Goal: Use online tool/utility: Utilize a website feature to perform a specific function

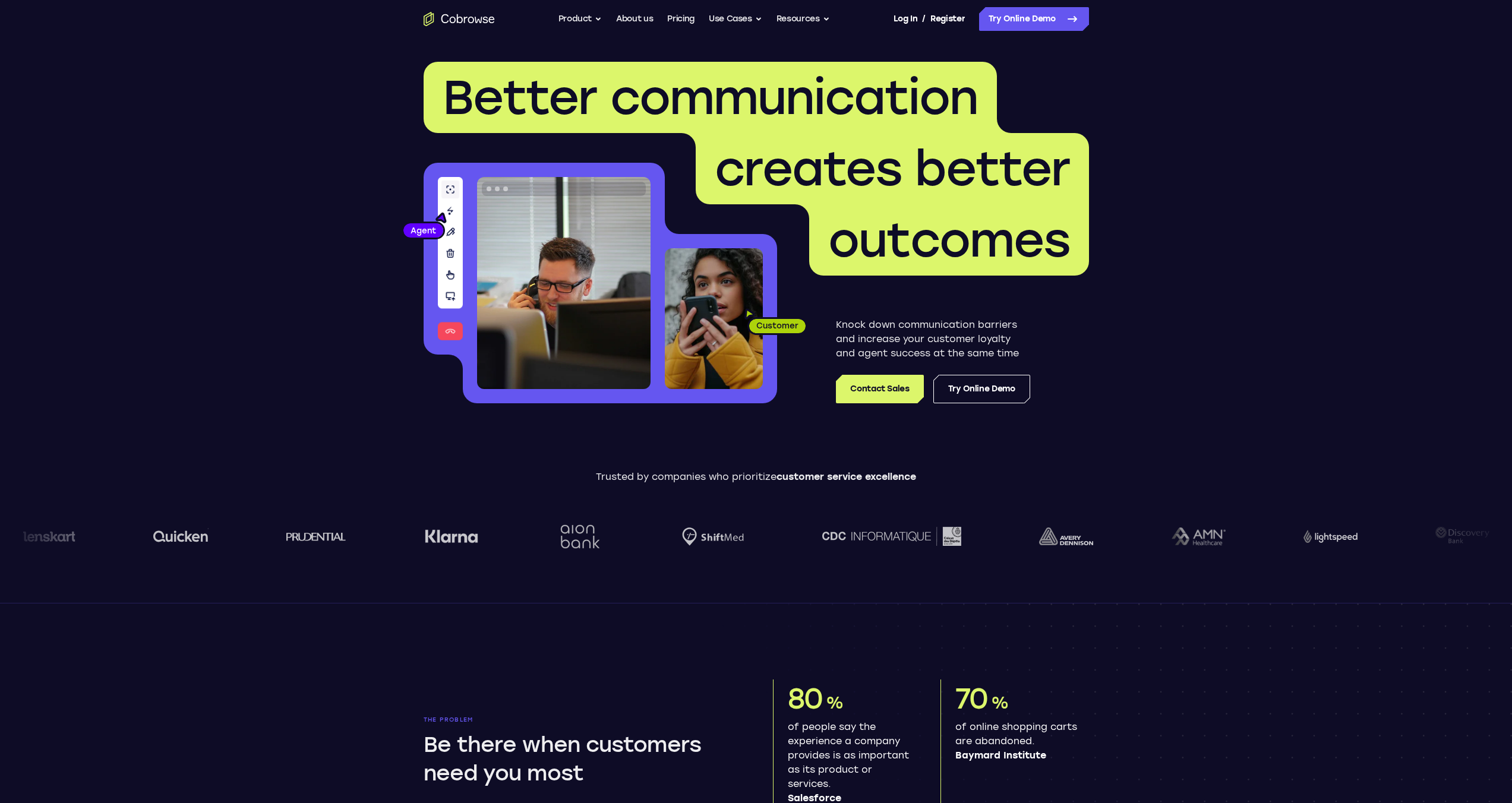
click at [565, 277] on img at bounding box center [564, 283] width 173 height 212
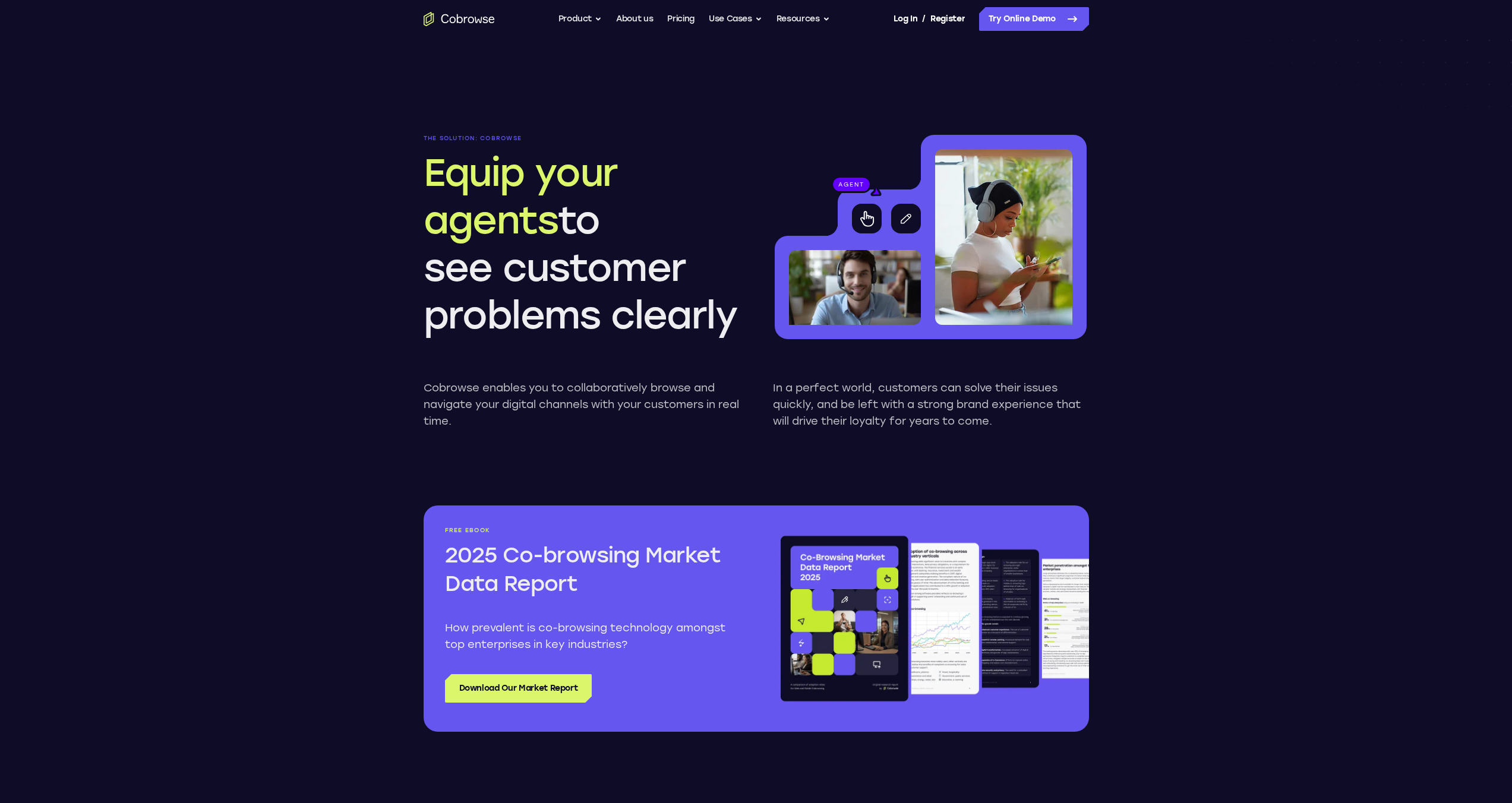
scroll to position [951, 0]
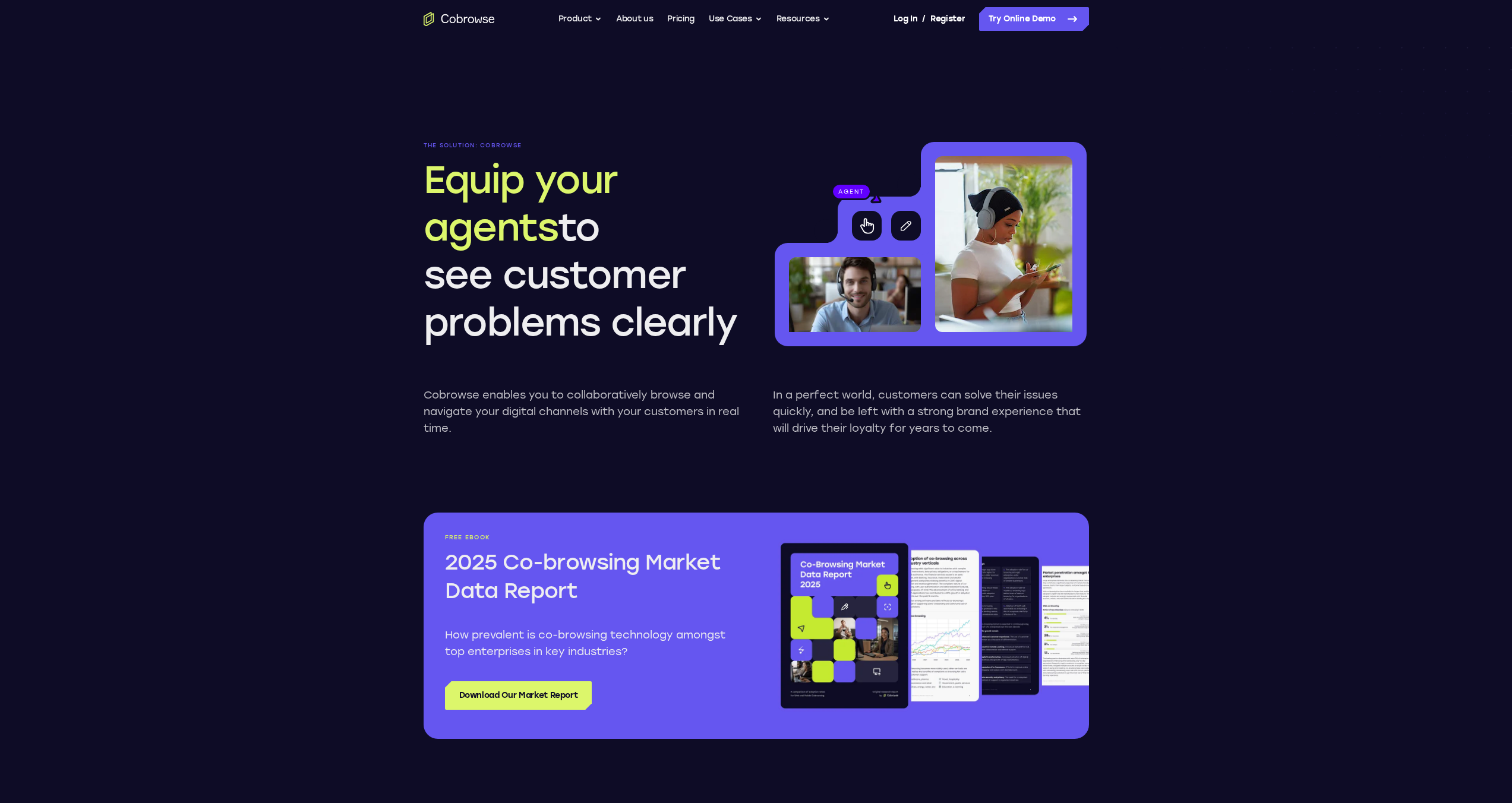
click at [852, 312] on img at bounding box center [855, 294] width 132 height 75
click at [974, 297] on img at bounding box center [1004, 244] width 138 height 176
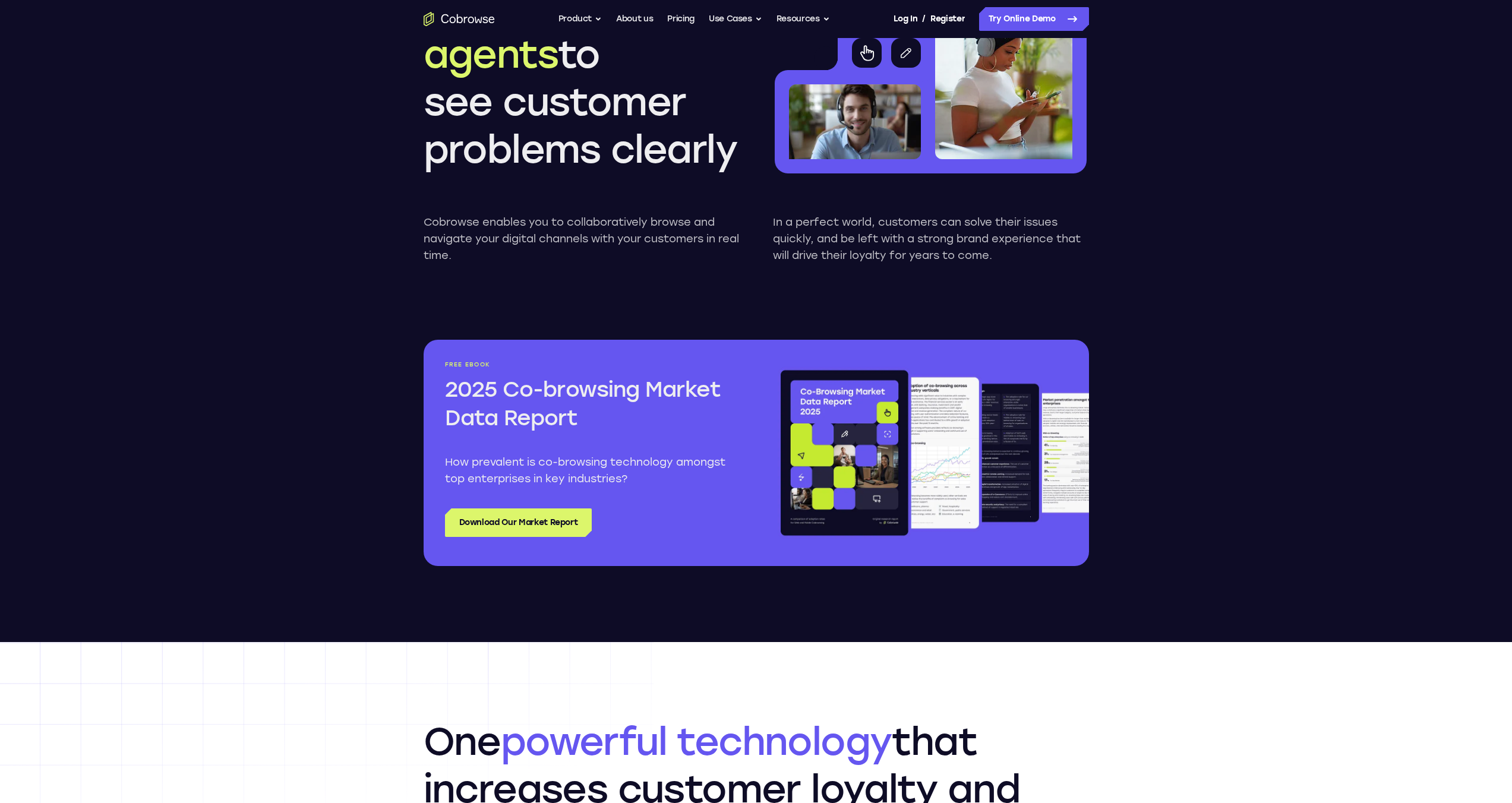
scroll to position [1186, 0]
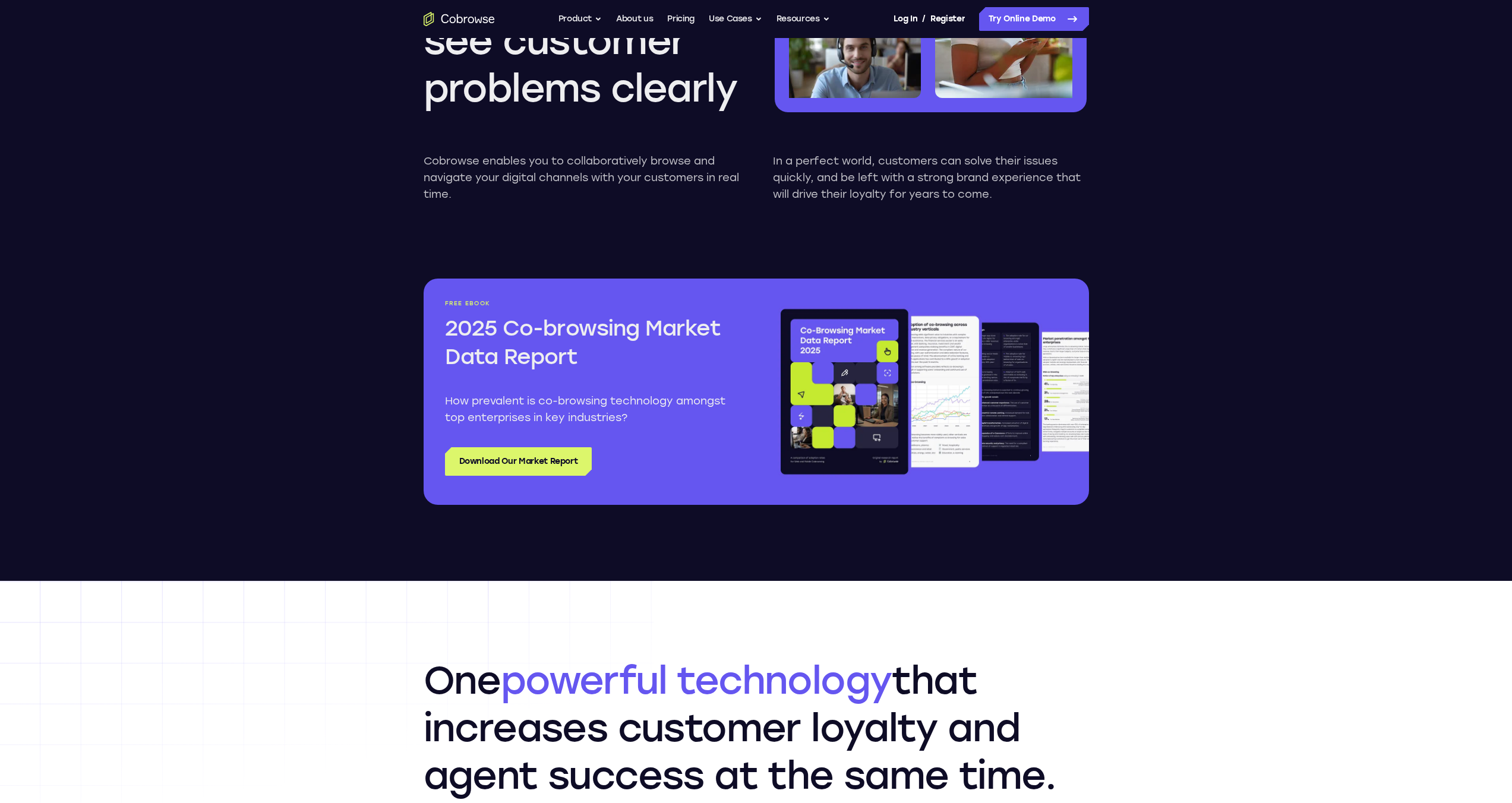
click at [863, 368] on img at bounding box center [933, 392] width 312 height 183
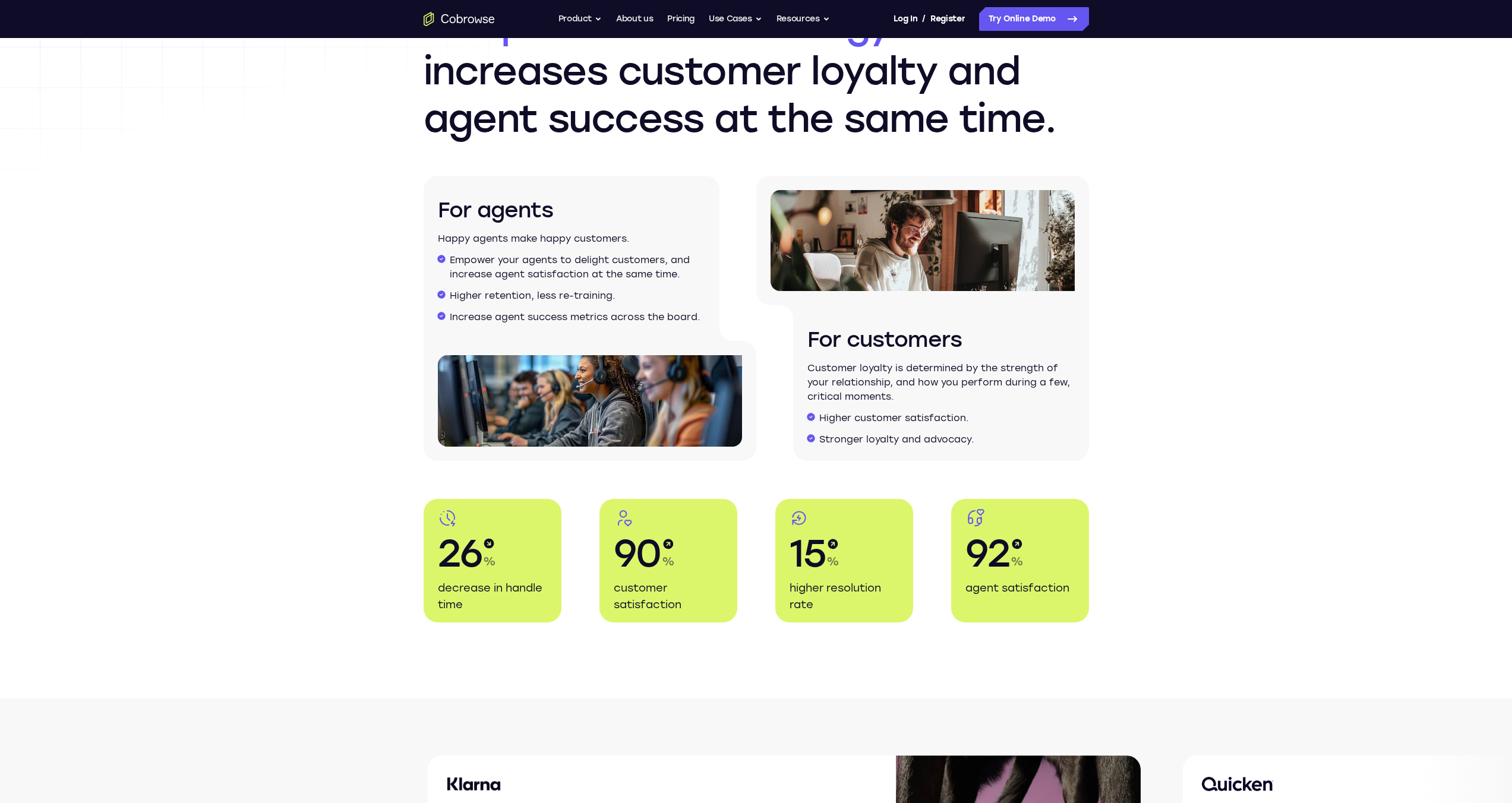
click at [848, 269] on img at bounding box center [923, 240] width 304 height 101
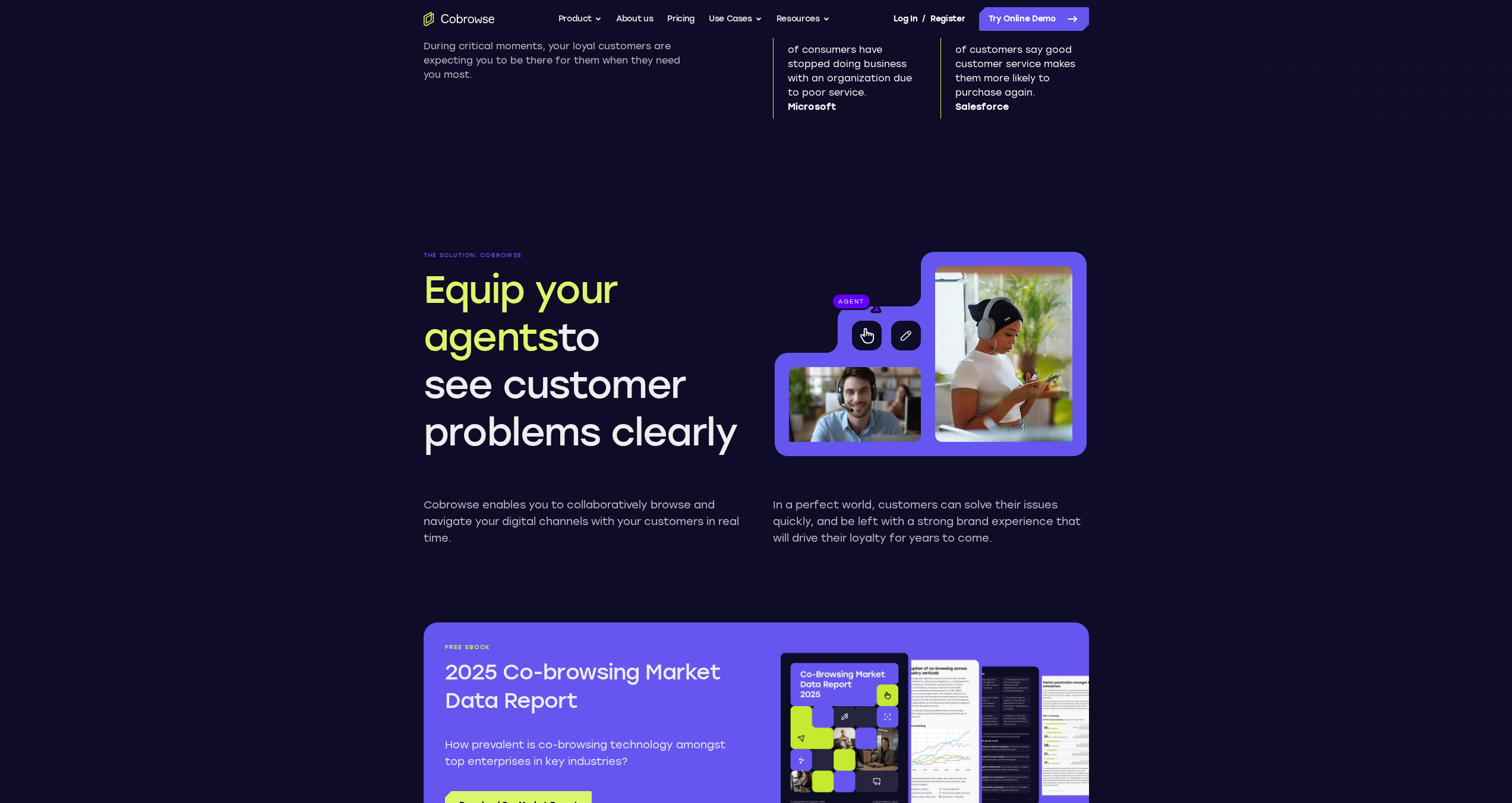
scroll to position [0, 0]
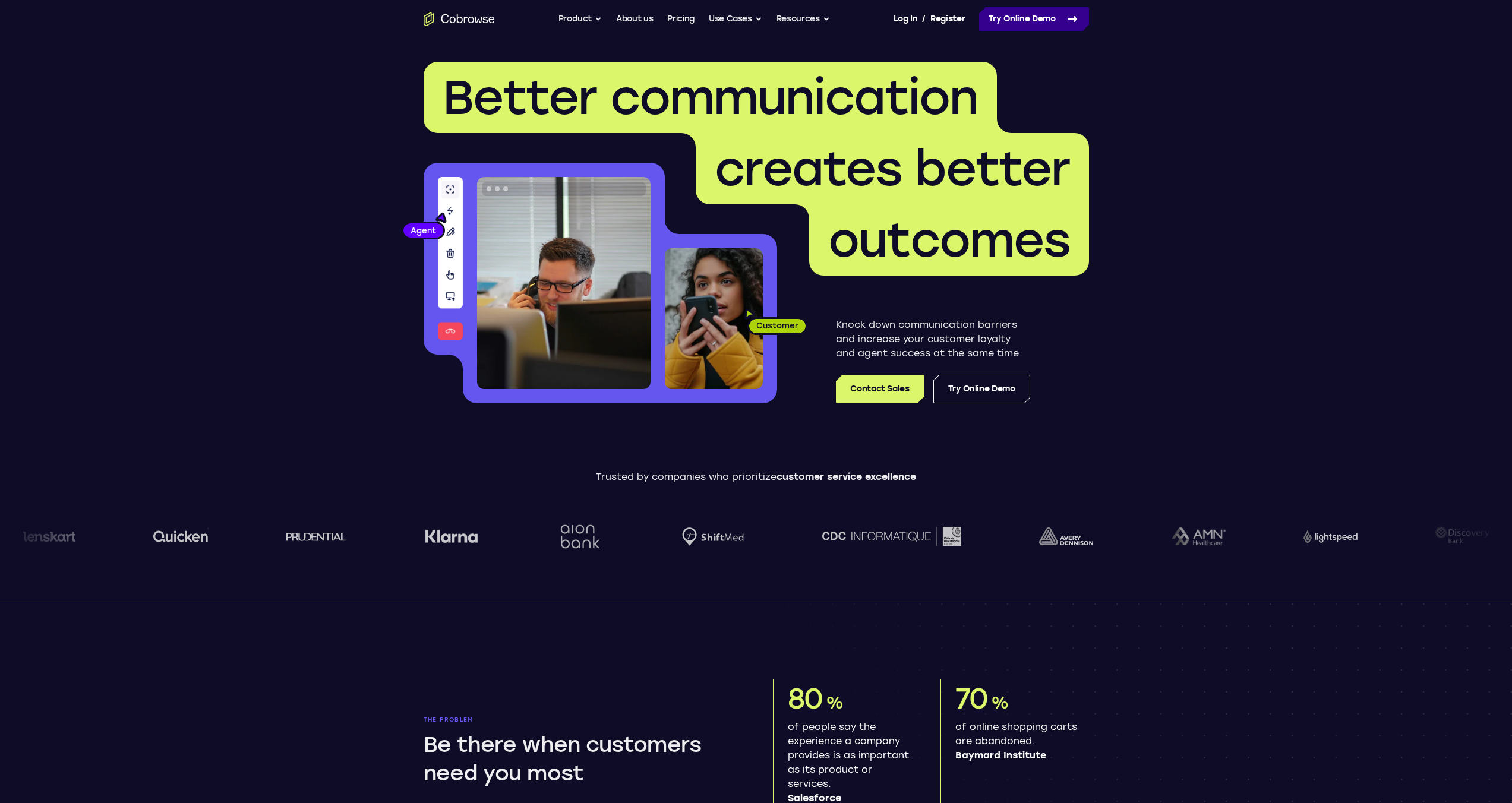
click at [994, 21] on link "Try Online Demo" at bounding box center [1034, 19] width 110 height 24
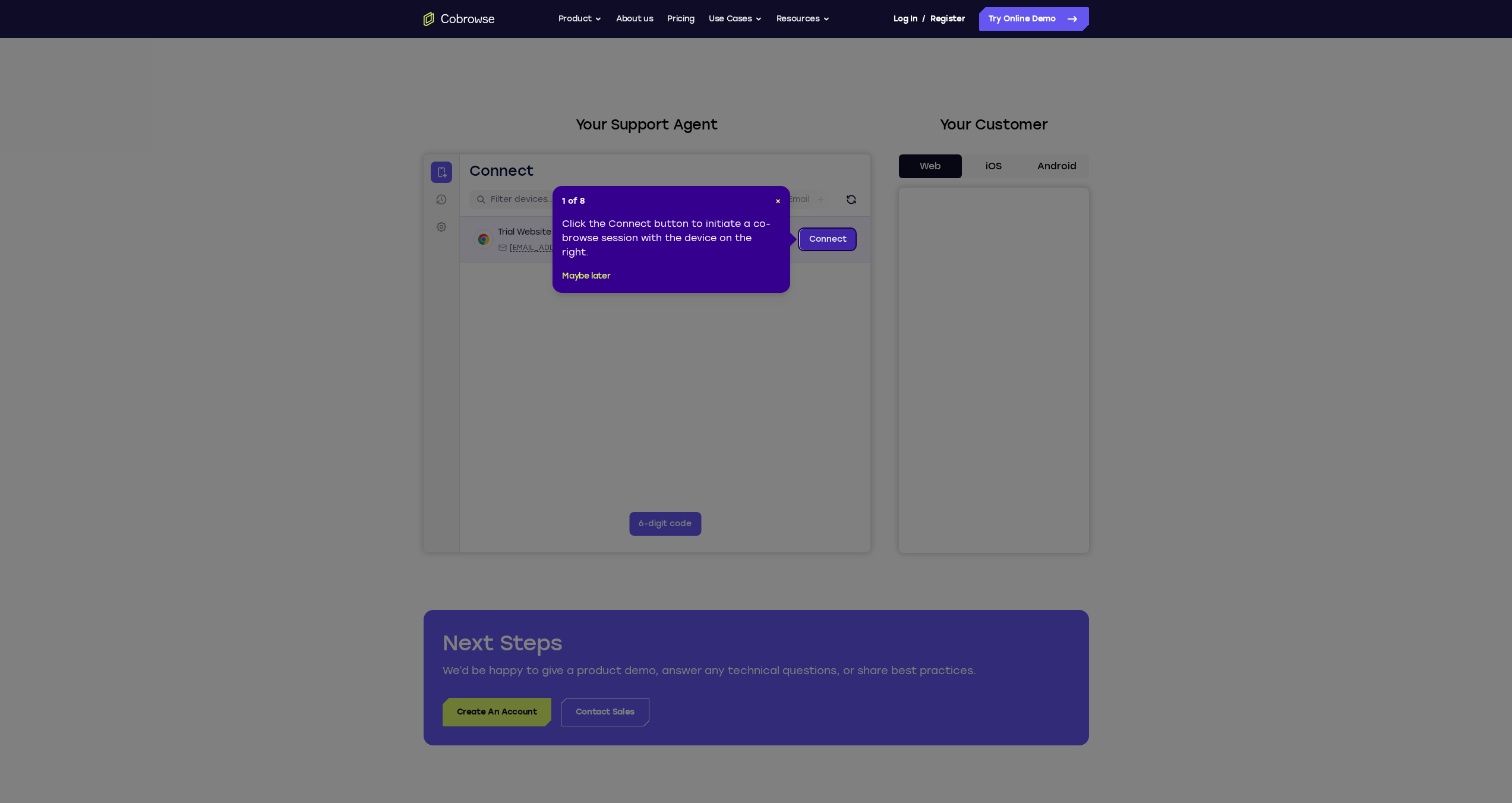
click at [831, 242] on link "Connect" at bounding box center [827, 239] width 57 height 21
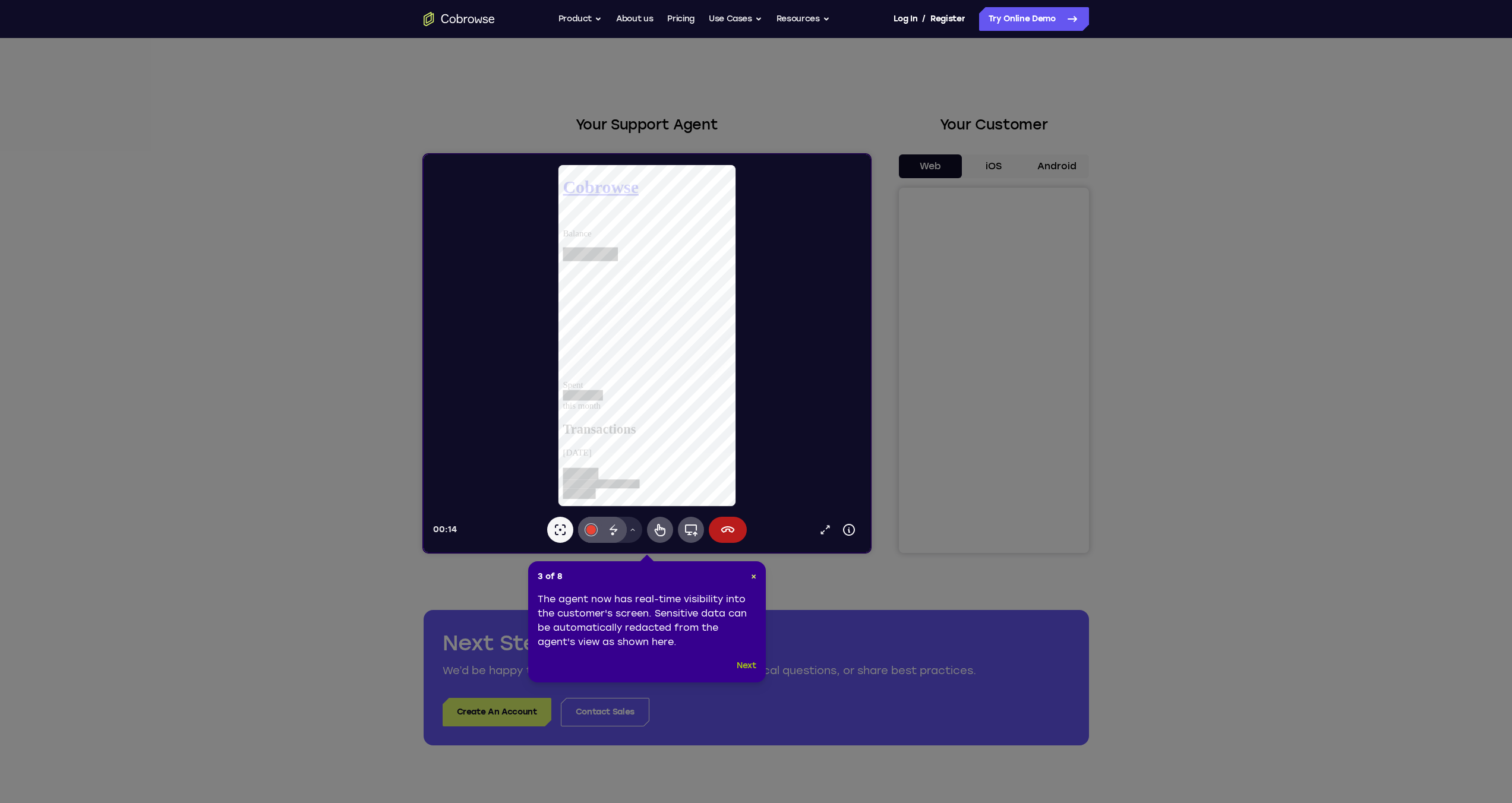
click at [747, 666] on button "Next" at bounding box center [746, 666] width 19 height 14
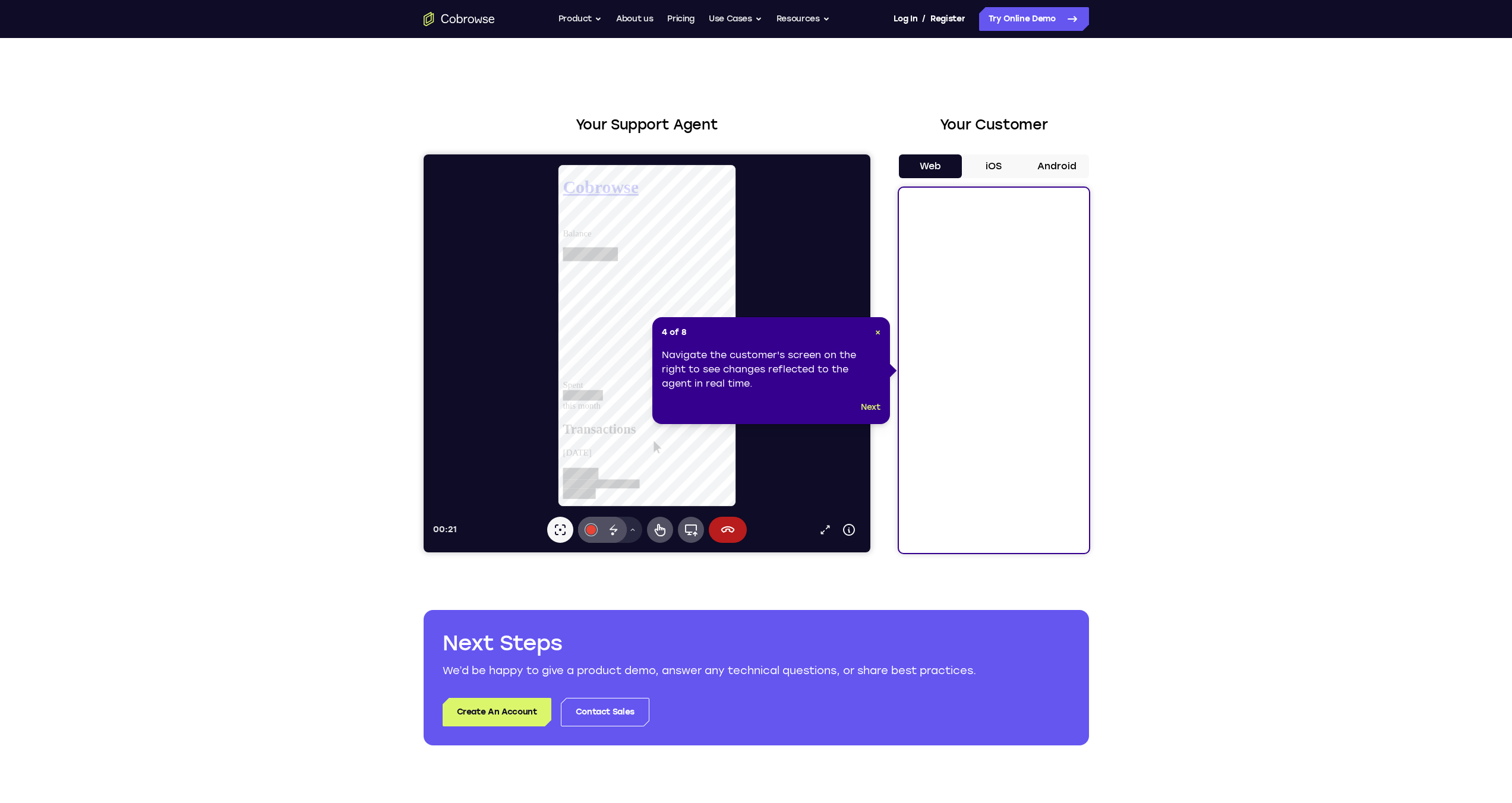
scroll to position [52, 0]
click at [871, 408] on button "Next" at bounding box center [870, 408] width 19 height 14
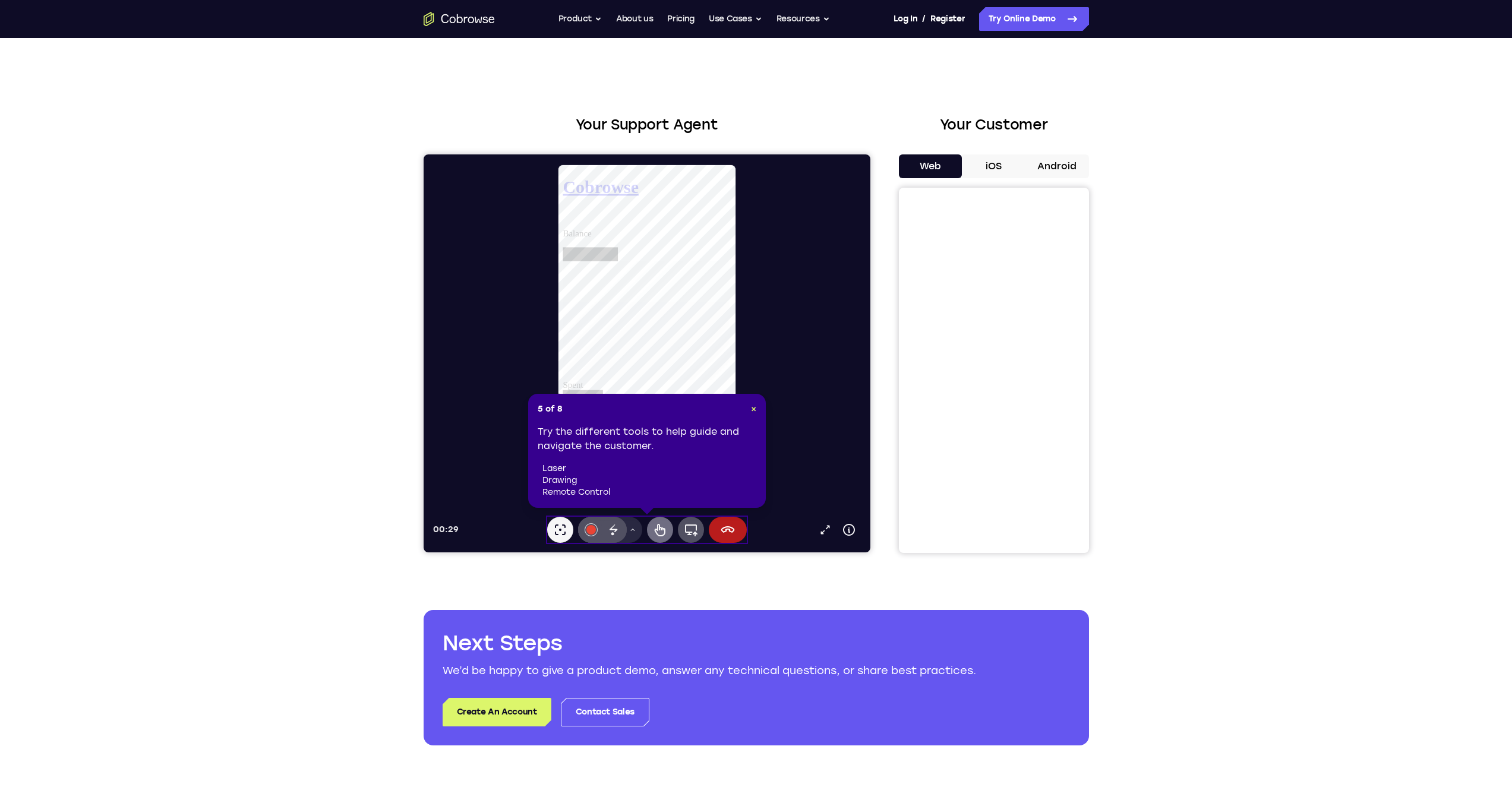
click at [657, 529] on icon at bounding box center [659, 530] width 11 height 12
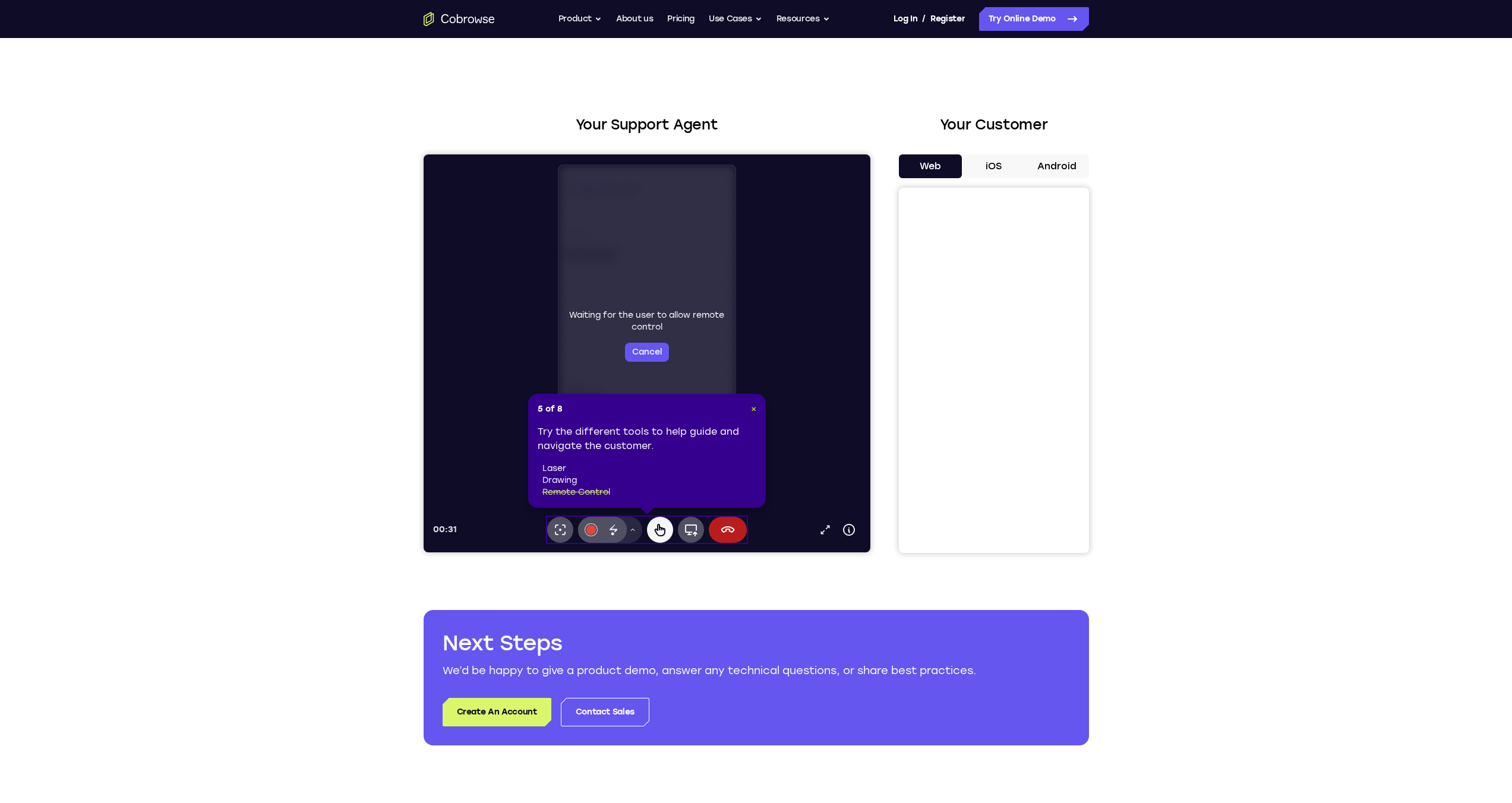
click at [755, 409] on span "×" at bounding box center [753, 409] width 5 height 10
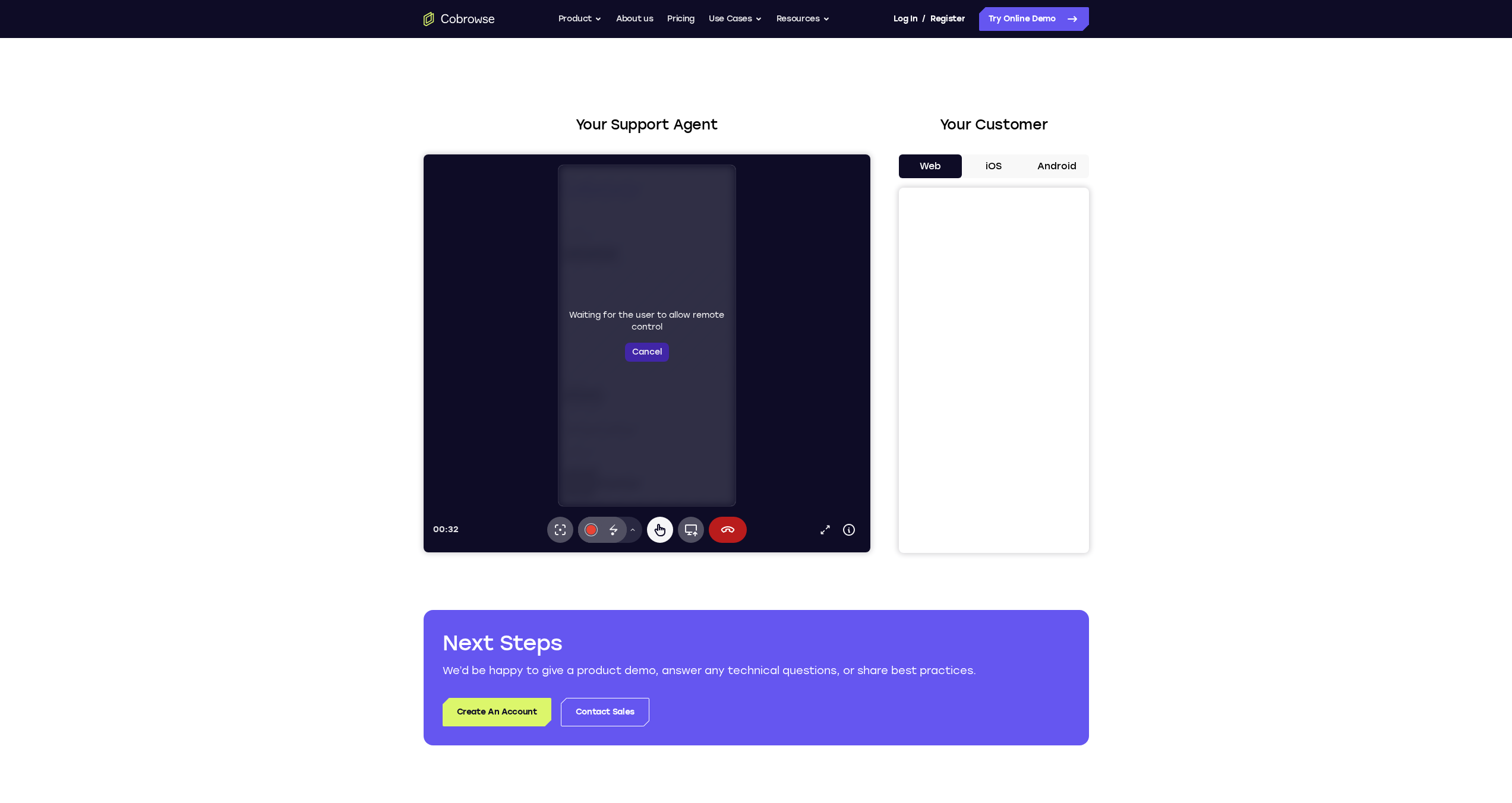
click at [656, 352] on button "Cancel" at bounding box center [646, 352] width 44 height 19
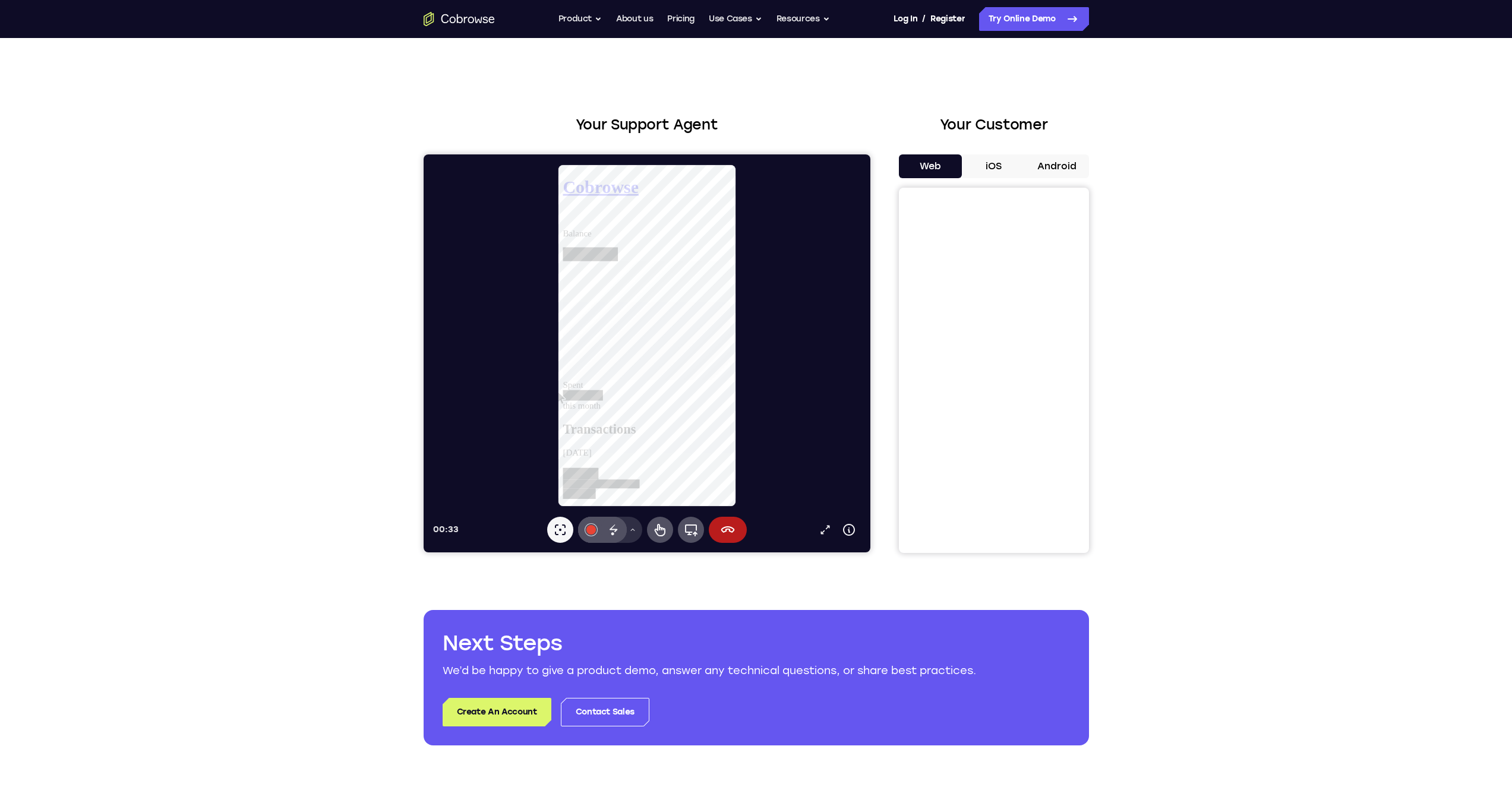
click at [633, 527] on icon at bounding box center [632, 530] width 7 height 7
click at [610, 456] on button "Pen" at bounding box center [610, 453] width 92 height 19
click at [637, 529] on button "Drawing tools menu" at bounding box center [632, 530] width 19 height 26
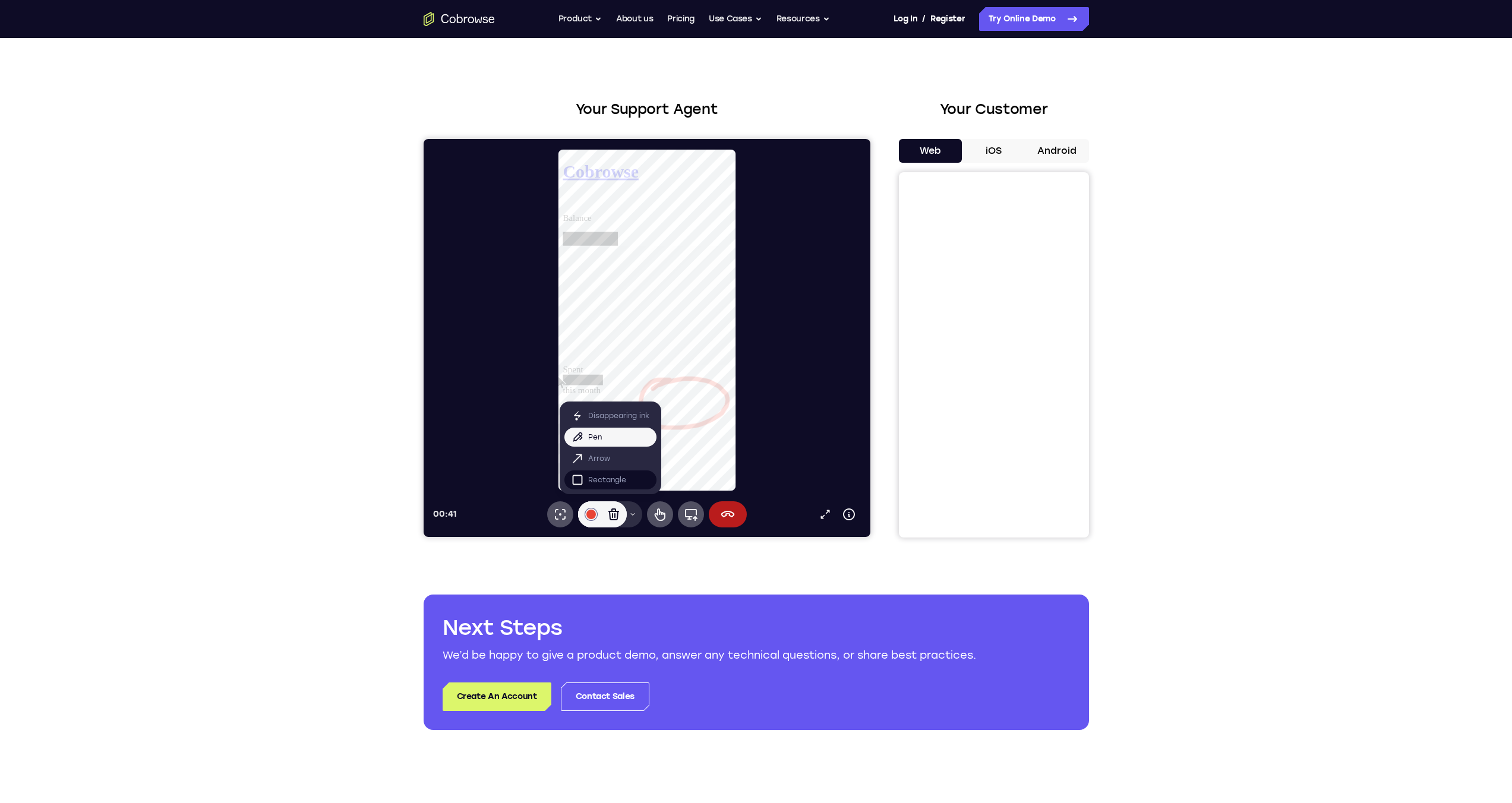
click at [620, 480] on p "Rectangle" at bounding box center [606, 480] width 38 height 12
click at [636, 511] on button "Drawing tools menu" at bounding box center [632, 514] width 19 height 26
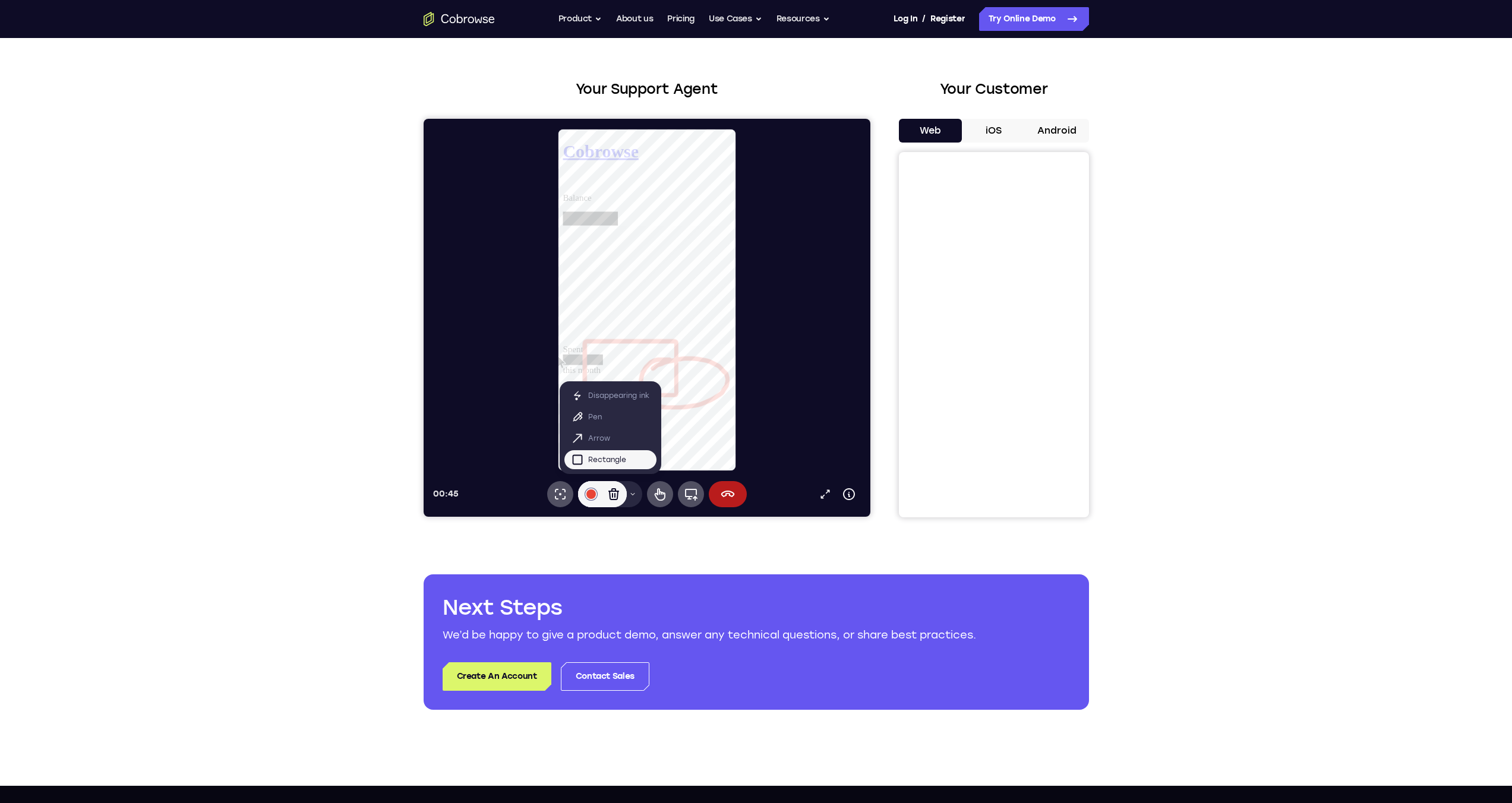
scroll to position [28, 0]
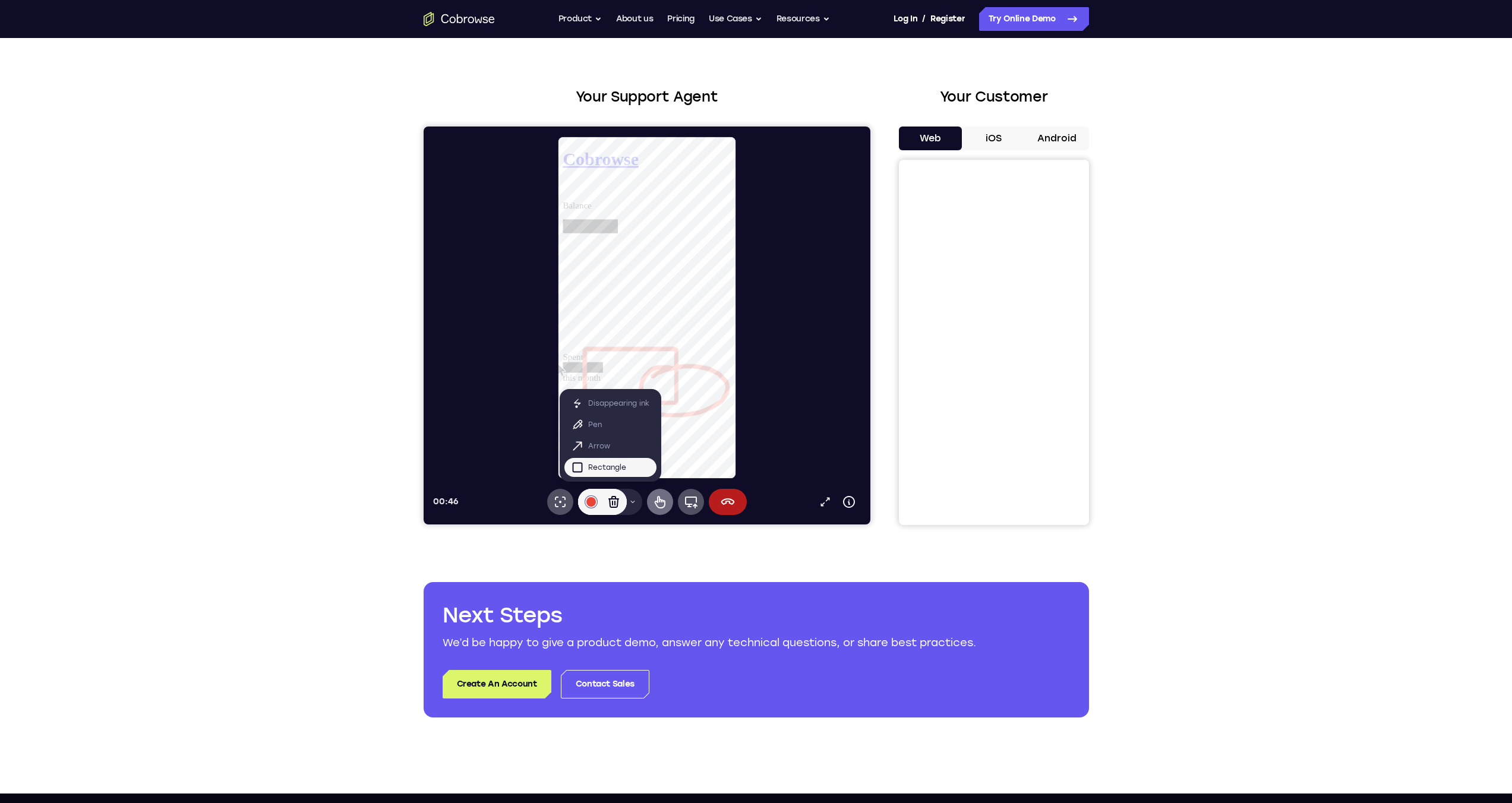
click at [655, 509] on button "Remote control" at bounding box center [659, 502] width 26 height 26
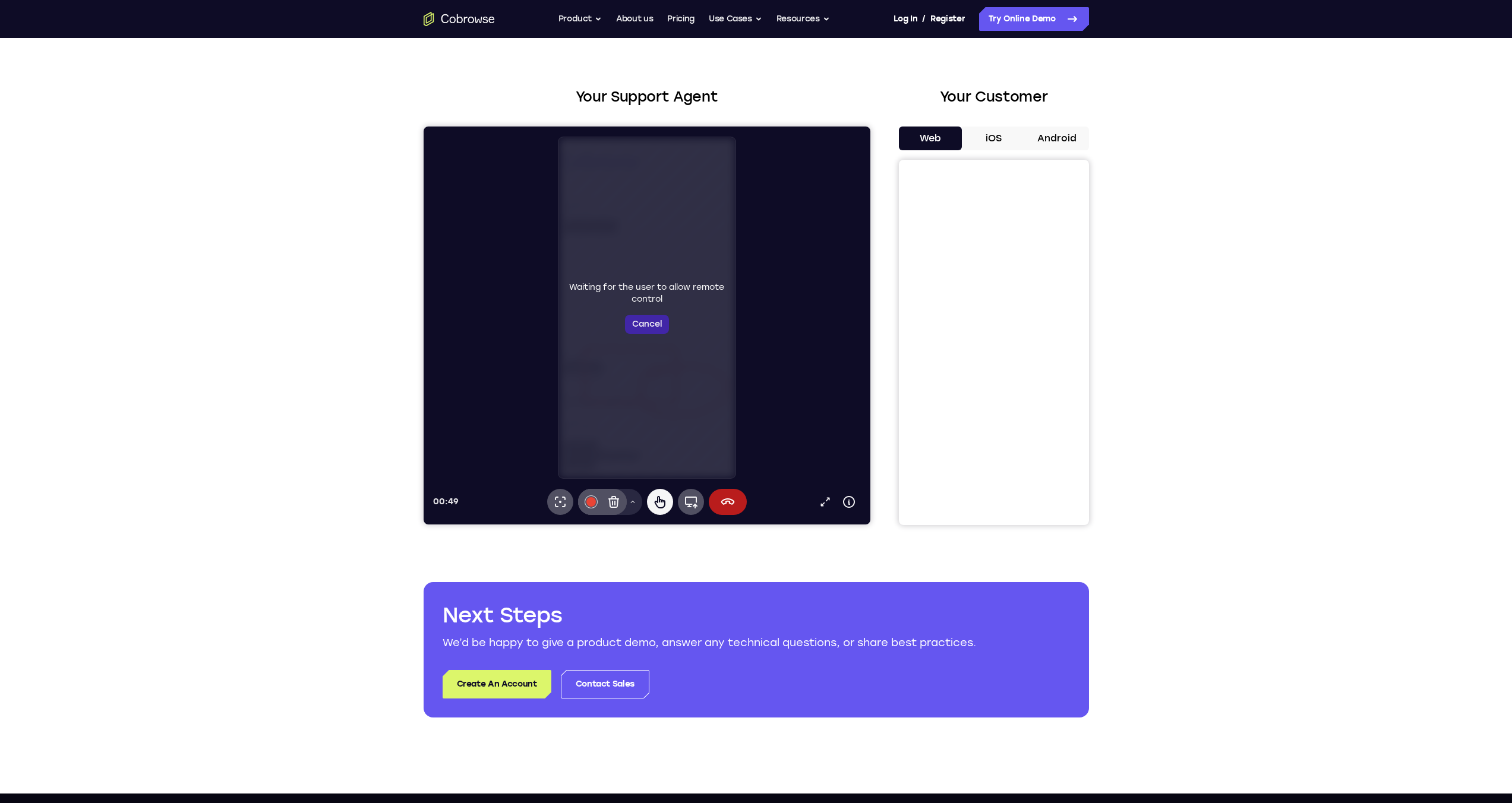
click at [650, 324] on button "Cancel" at bounding box center [646, 324] width 44 height 19
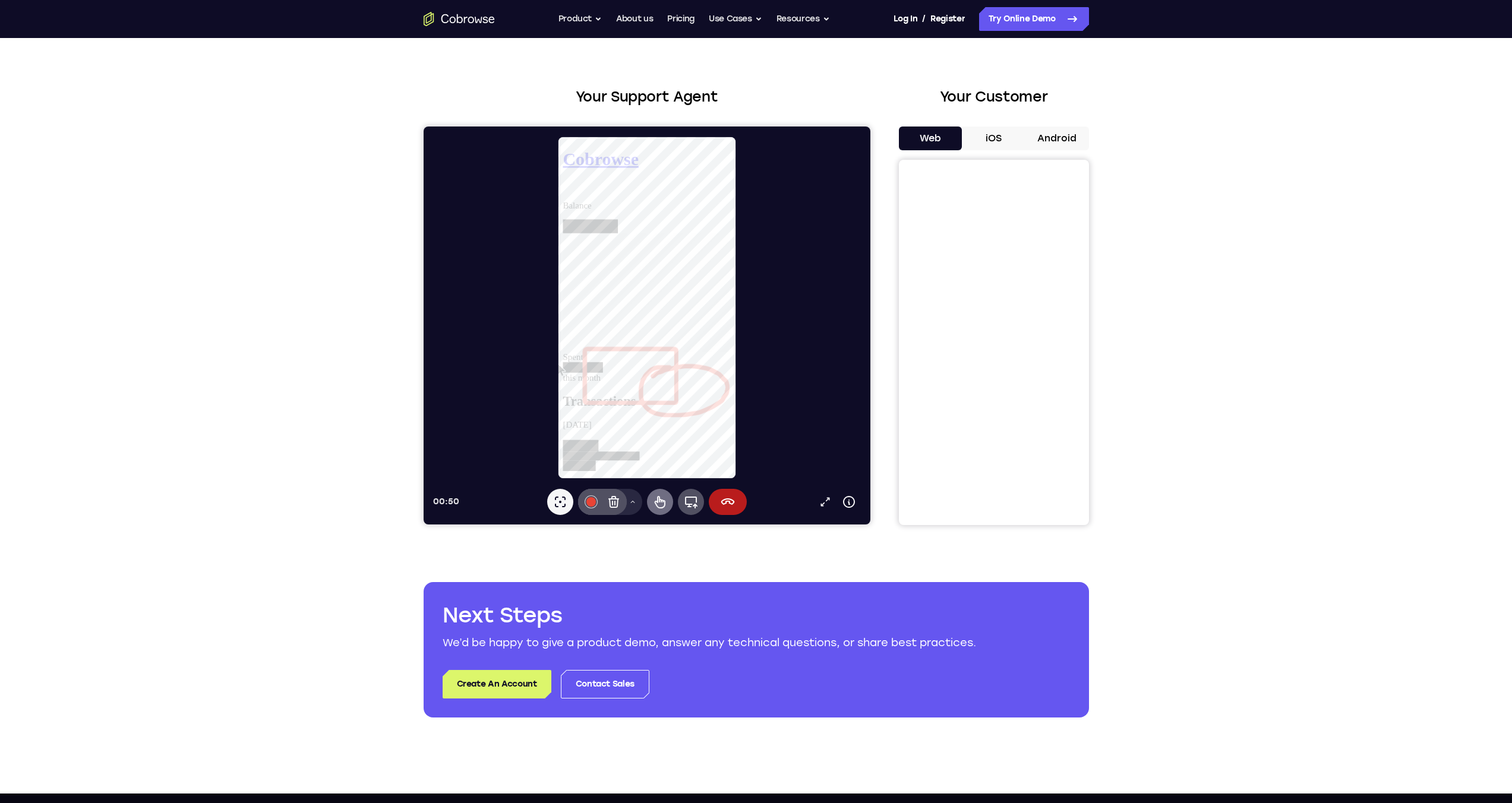
click at [658, 501] on icon at bounding box center [660, 502] width 14 height 14
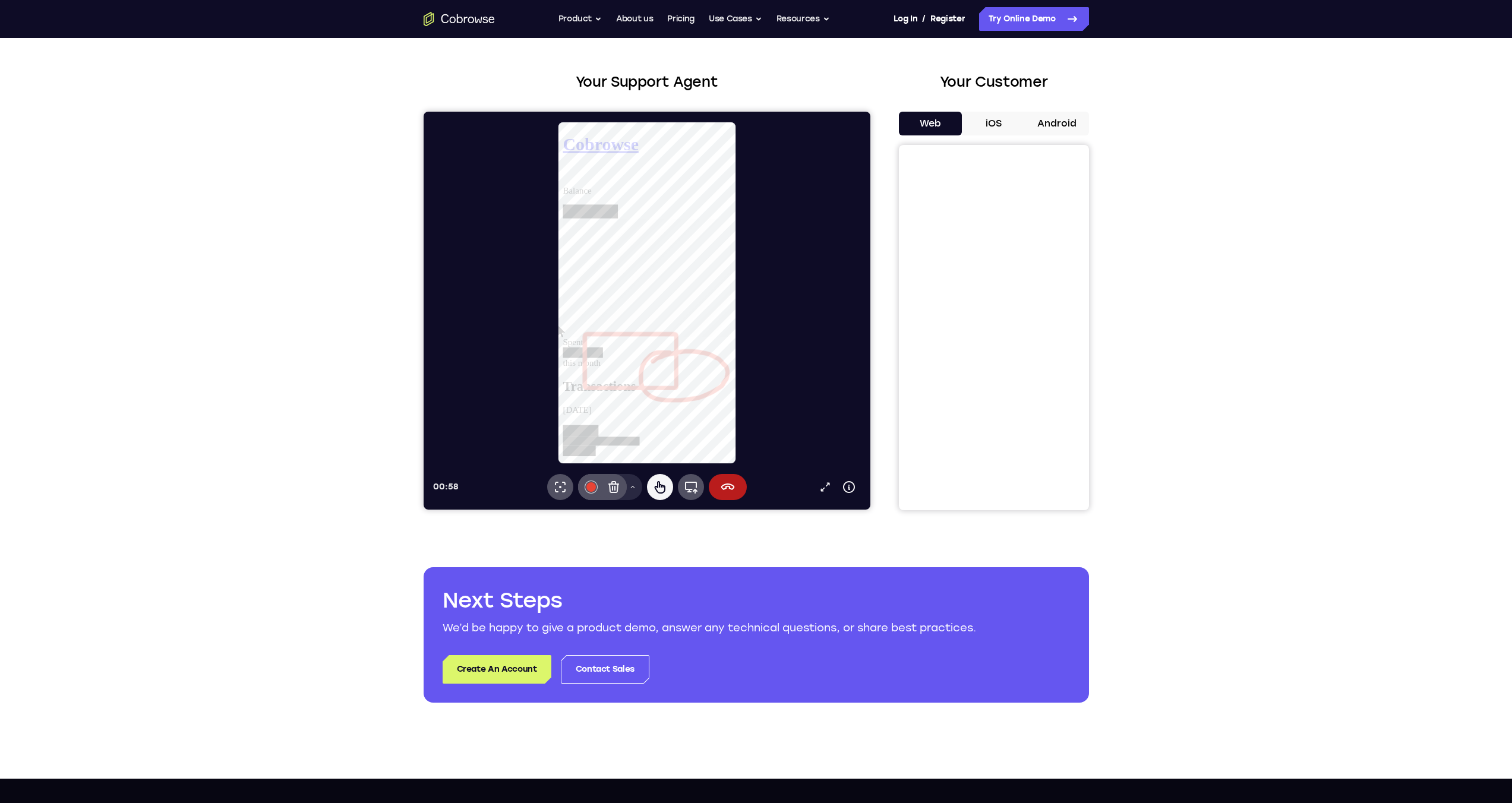
scroll to position [0, 0]
click at [740, 169] on div at bounding box center [653, 174] width 180 height 11
click at [653, 245] on link "View account summary" at bounding box center [607, 240] width 90 height 10
select select "1"
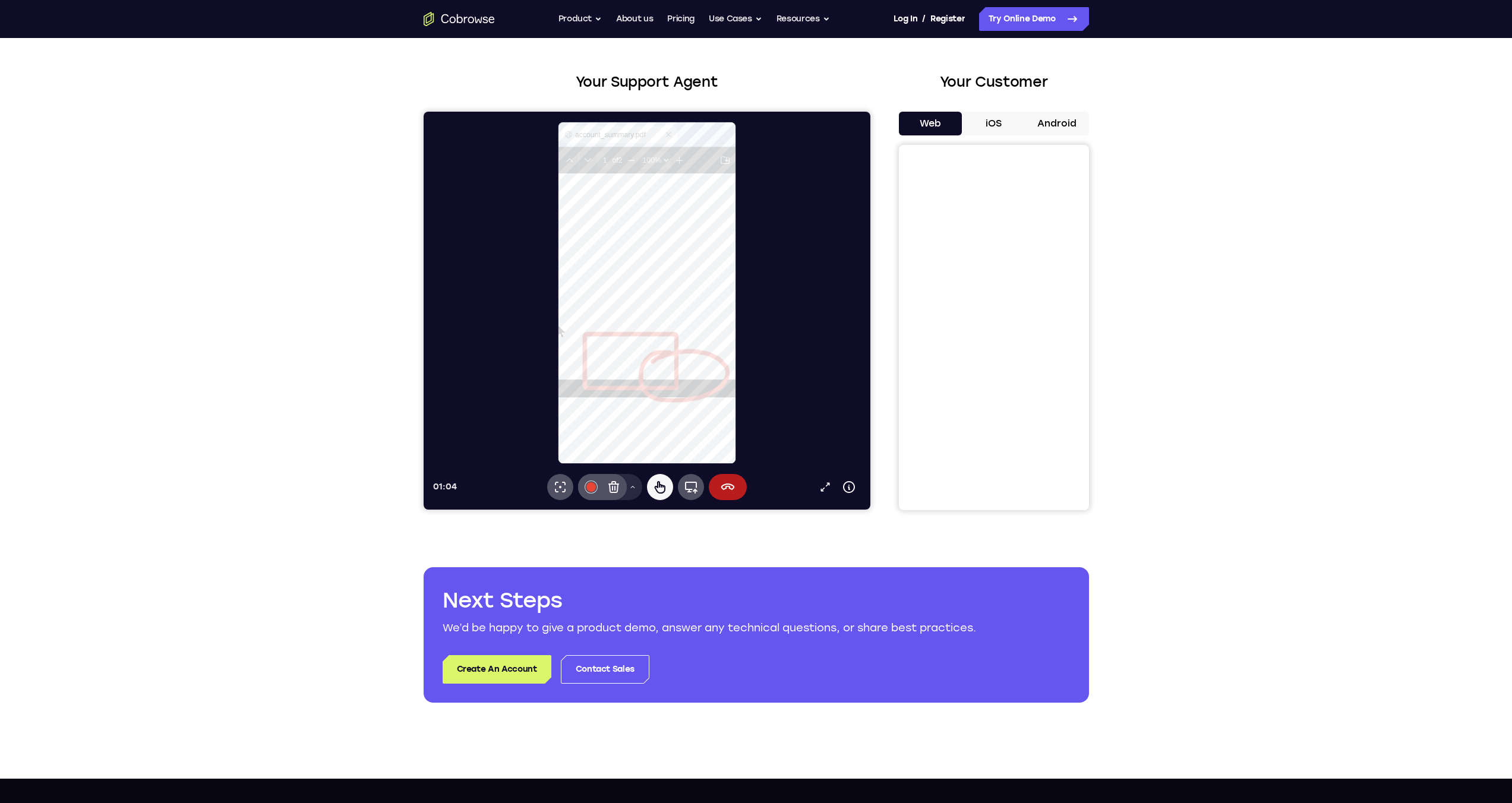
type input "2"
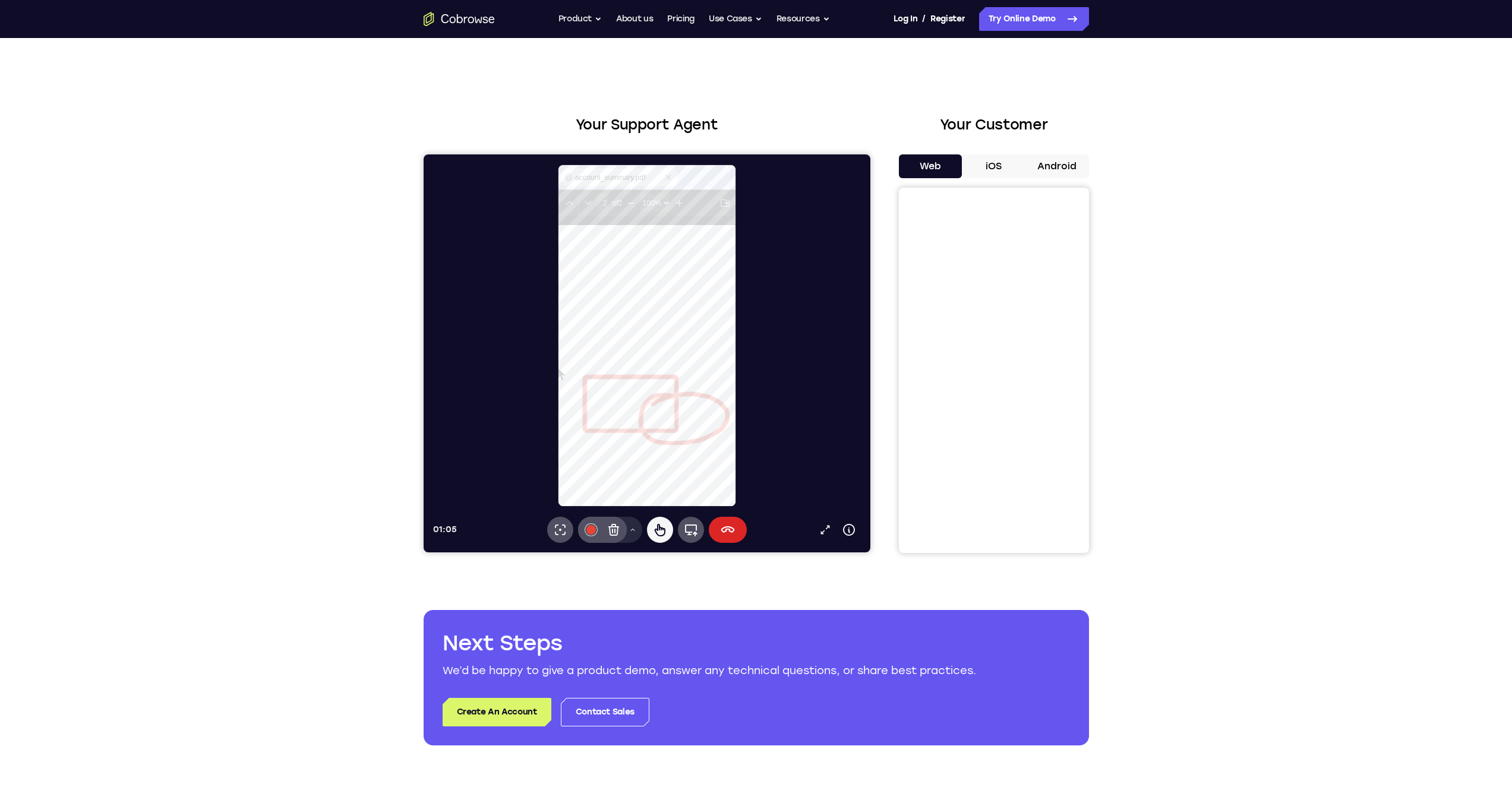
click at [727, 524] on icon at bounding box center [727, 530] width 14 height 14
